Goal: Information Seeking & Learning: Find specific fact

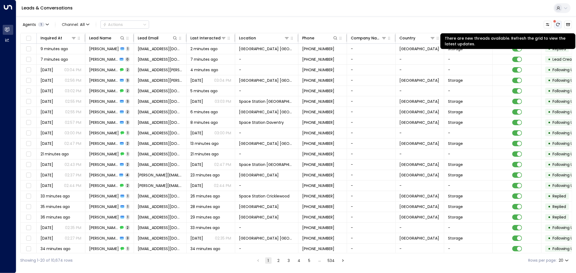
click at [557, 25] on icon "There are new threads available. Refresh the grid to view the latest updates." at bounding box center [558, 24] width 4 height 4
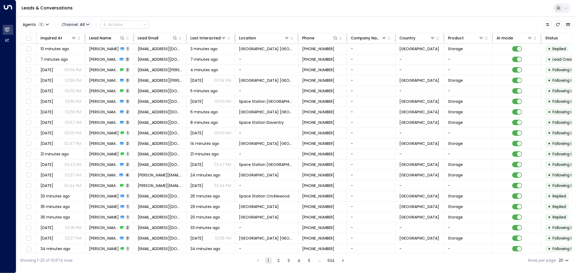
click at [82, 24] on span "All" at bounding box center [82, 24] width 5 height 4
click at [227, 22] on div at bounding box center [288, 136] width 576 height 273
click at [73, 39] on icon at bounding box center [74, 38] width 4 height 4
click at [90, 31] on div "Agents 1 Channel: All Actions Inquired At Lead Name Lead Email Last Interacted …" at bounding box center [296, 142] width 552 height 252
click at [189, 20] on div "Agents 1 Channel: All Actions" at bounding box center [296, 24] width 552 height 11
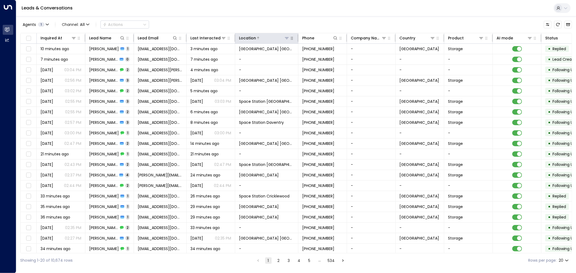
click at [286, 39] on icon at bounding box center [287, 38] width 4 height 4
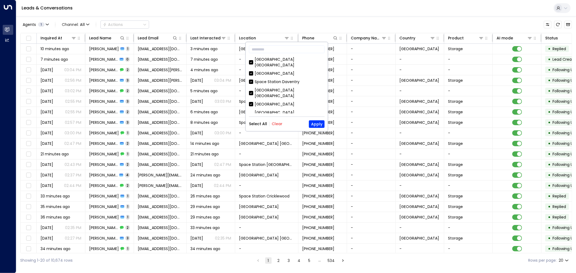
click at [276, 123] on button "Clear" at bounding box center [277, 124] width 11 height 4
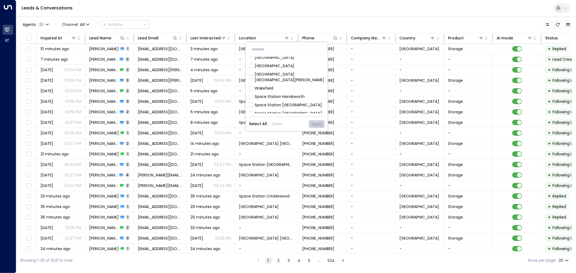
scroll to position [25, 0]
click at [272, 116] on div "Space Station [GEOGRAPHIC_DATA]" at bounding box center [288, 119] width 67 height 6
click at [314, 124] on button "Apply" at bounding box center [317, 124] width 16 height 8
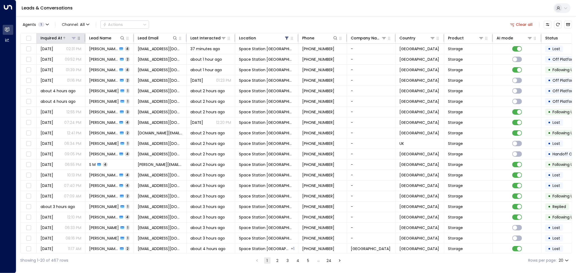
click at [55, 39] on div "Inquired At" at bounding box center [52, 38] width 22 height 6
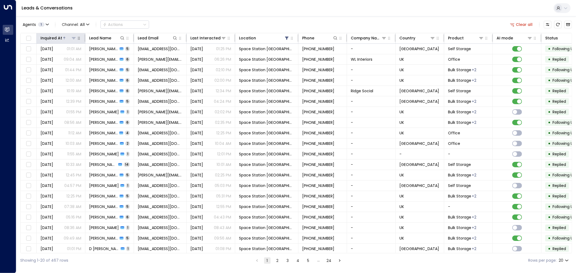
click at [55, 39] on div "Inquired At" at bounding box center [52, 38] width 22 height 6
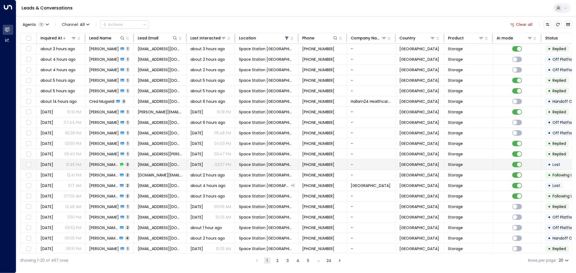
click at [113, 163] on span "[PERSON_NAME]" at bounding box center [103, 164] width 29 height 5
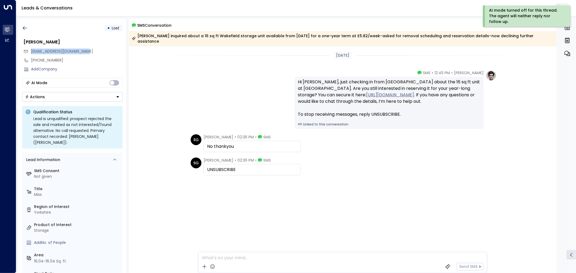
drag, startPoint x: 89, startPoint y: 52, endPoint x: 31, endPoint y: 51, distance: 57.5
click at [31, 51] on div "[EMAIL_ADDRESS][DOMAIN_NAME]" at bounding box center [72, 51] width 99 height 9
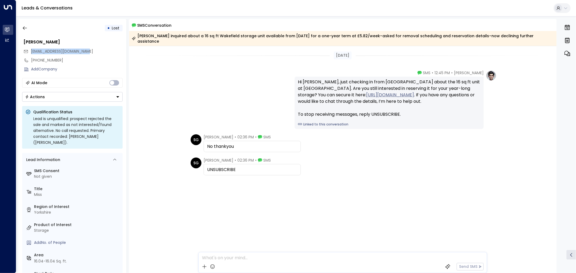
copy span "[EMAIL_ADDRESS][DOMAIN_NAME]"
click at [25, 28] on icon "button" at bounding box center [24, 27] width 5 height 5
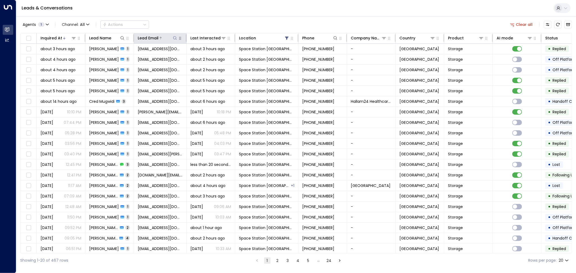
click at [175, 37] on icon at bounding box center [175, 38] width 4 height 4
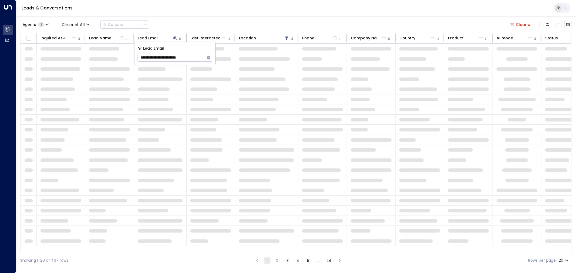
type input "**********"
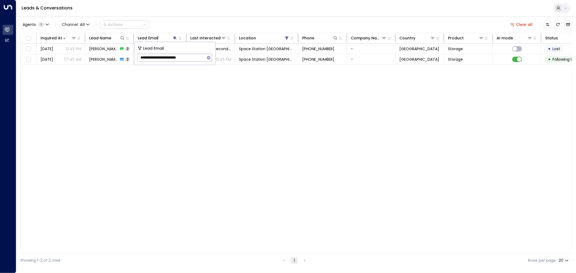
click at [430, 70] on div "Inquired At Lead Name Lead Email Last Interacted Location Phone Company Name Co…" at bounding box center [296, 143] width 552 height 221
